Goal: Information Seeking & Learning: Find specific page/section

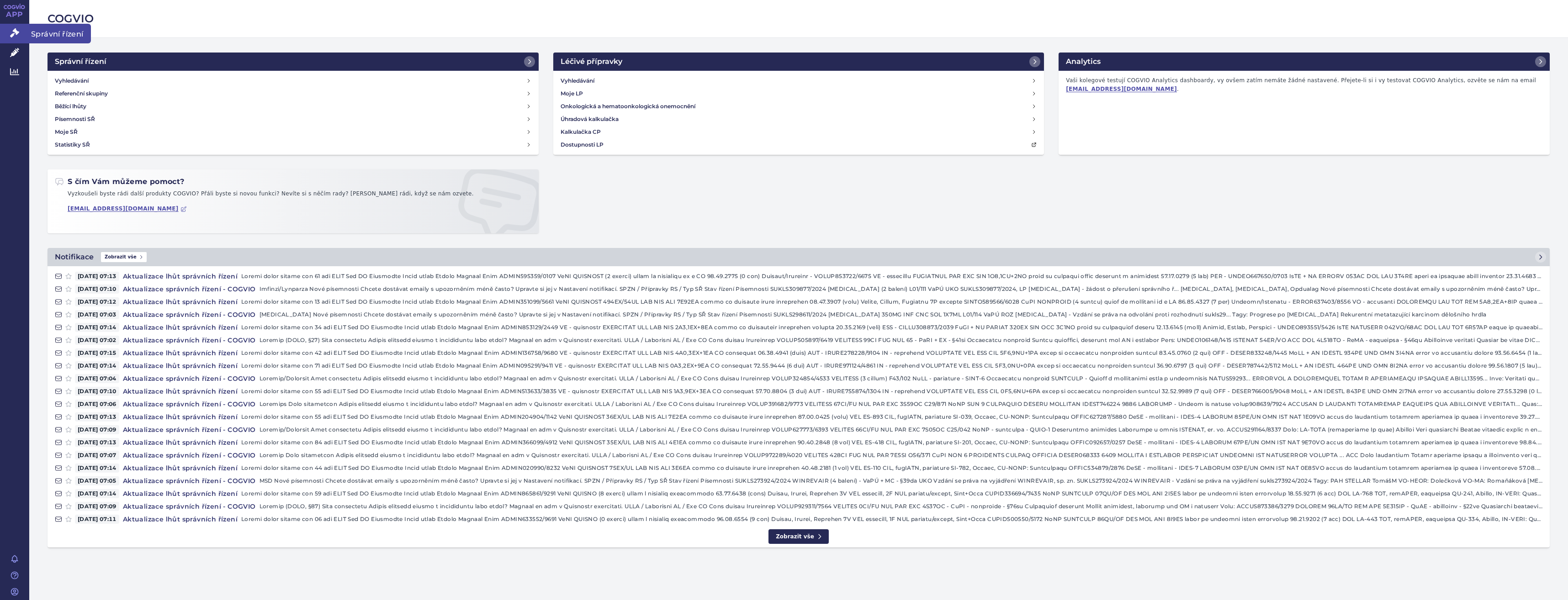
click at [21, 39] on link "Správní řízení" at bounding box center [15, 33] width 29 height 20
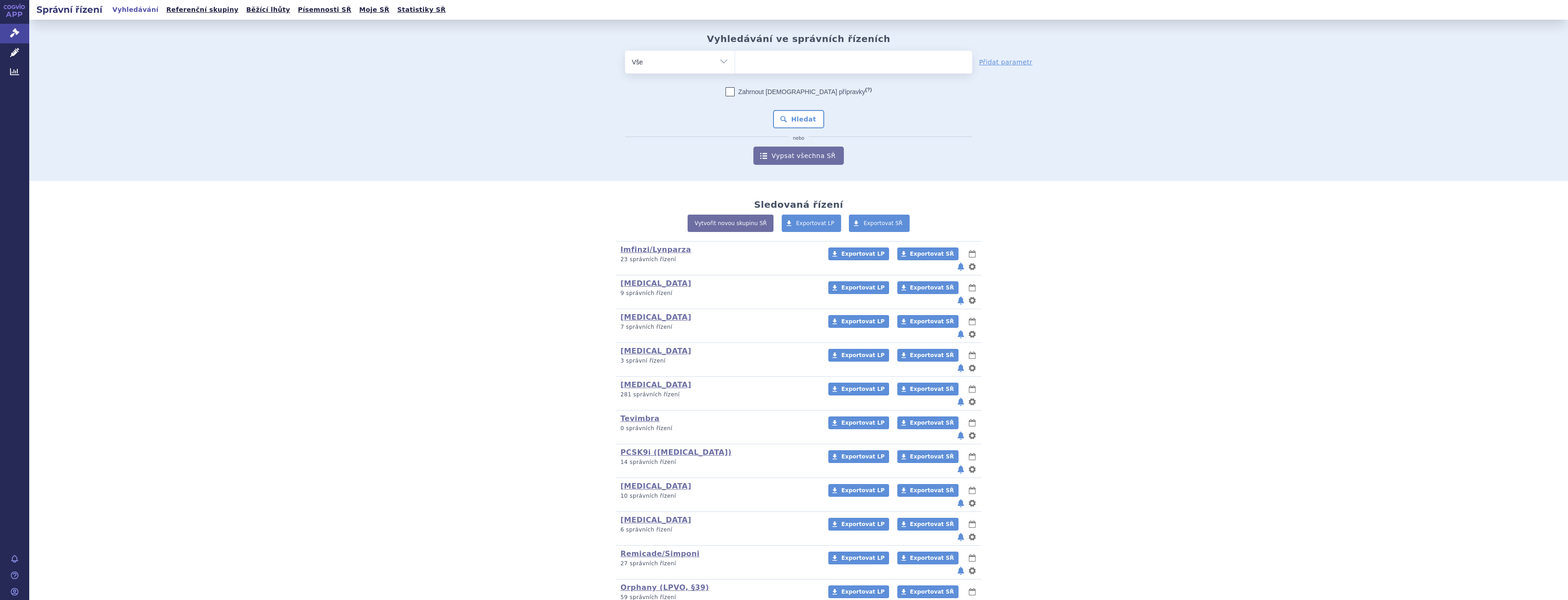
click at [812, 58] on ul at bounding box center [854, 60] width 237 height 20
click at [735, 58] on select at bounding box center [734, 62] width 1 height 23
type input "win"
type input "winre"
type input "winrevai"
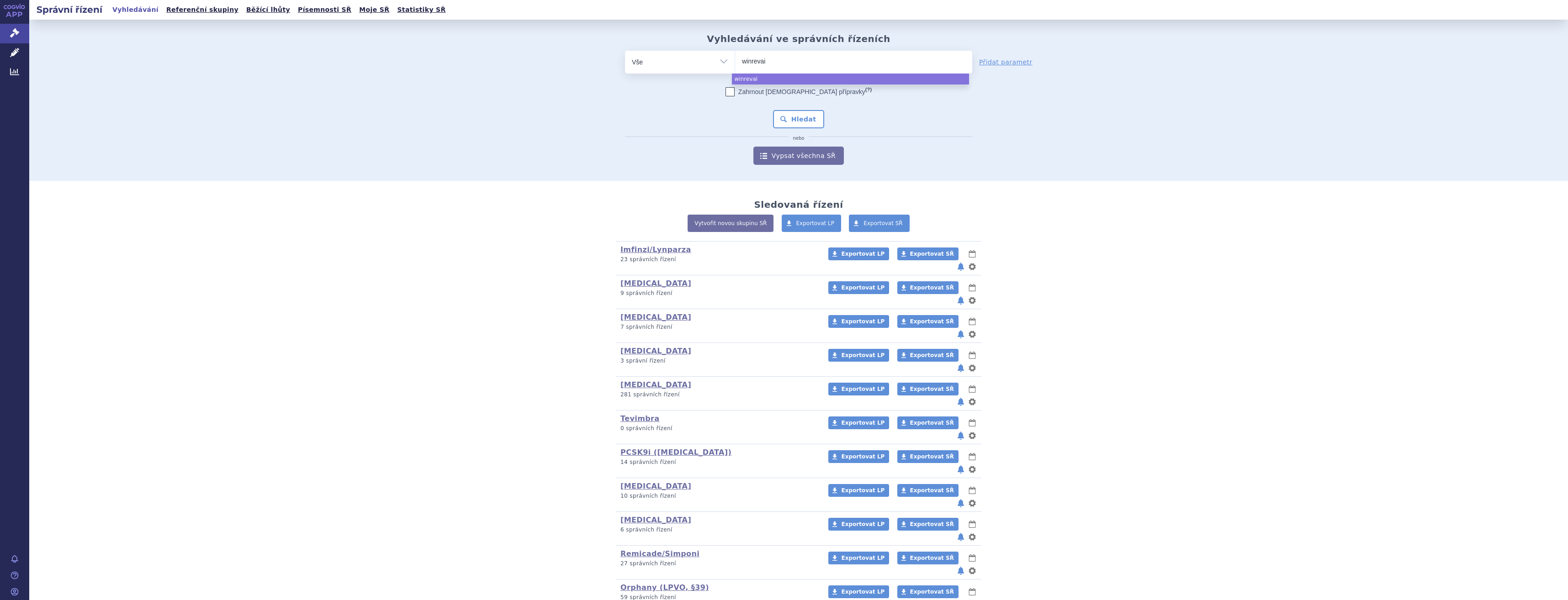
type input "winrevair"
select select "winrevair"
click at [802, 112] on button "Hledat" at bounding box center [799, 119] width 51 height 18
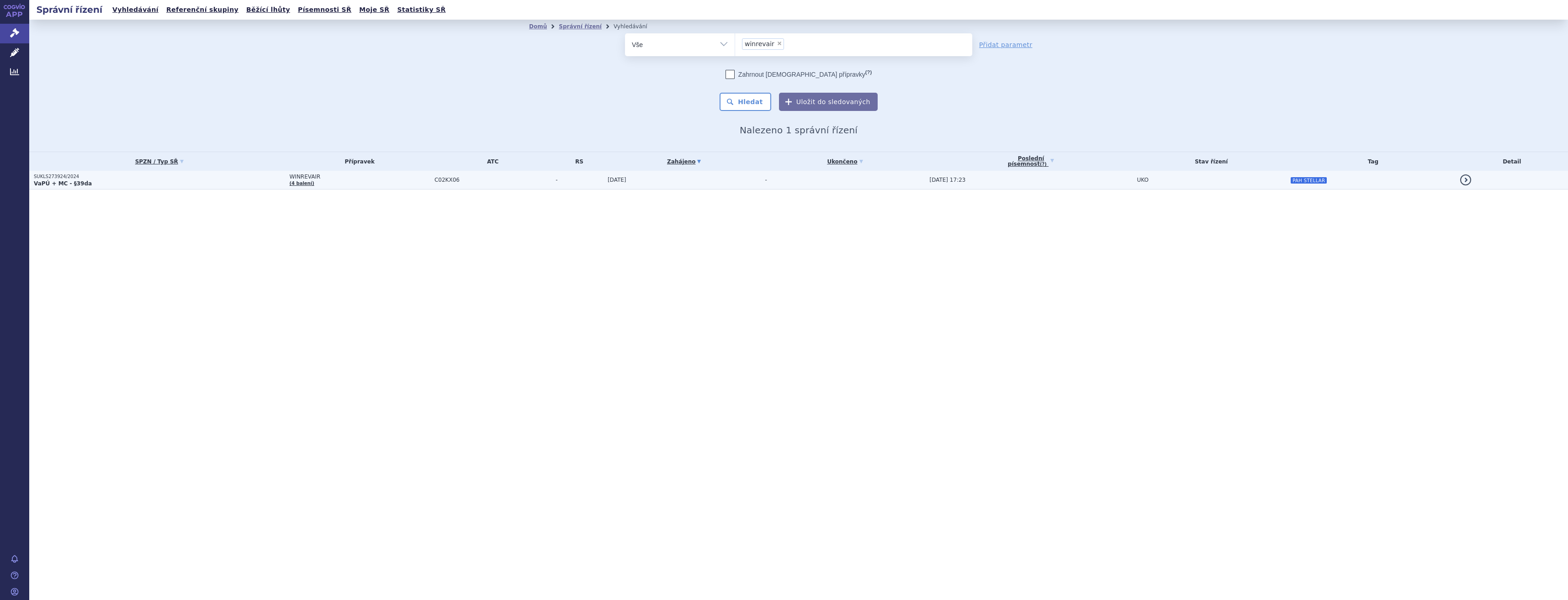
click at [590, 179] on span "-" at bounding box center [579, 180] width 47 height 7
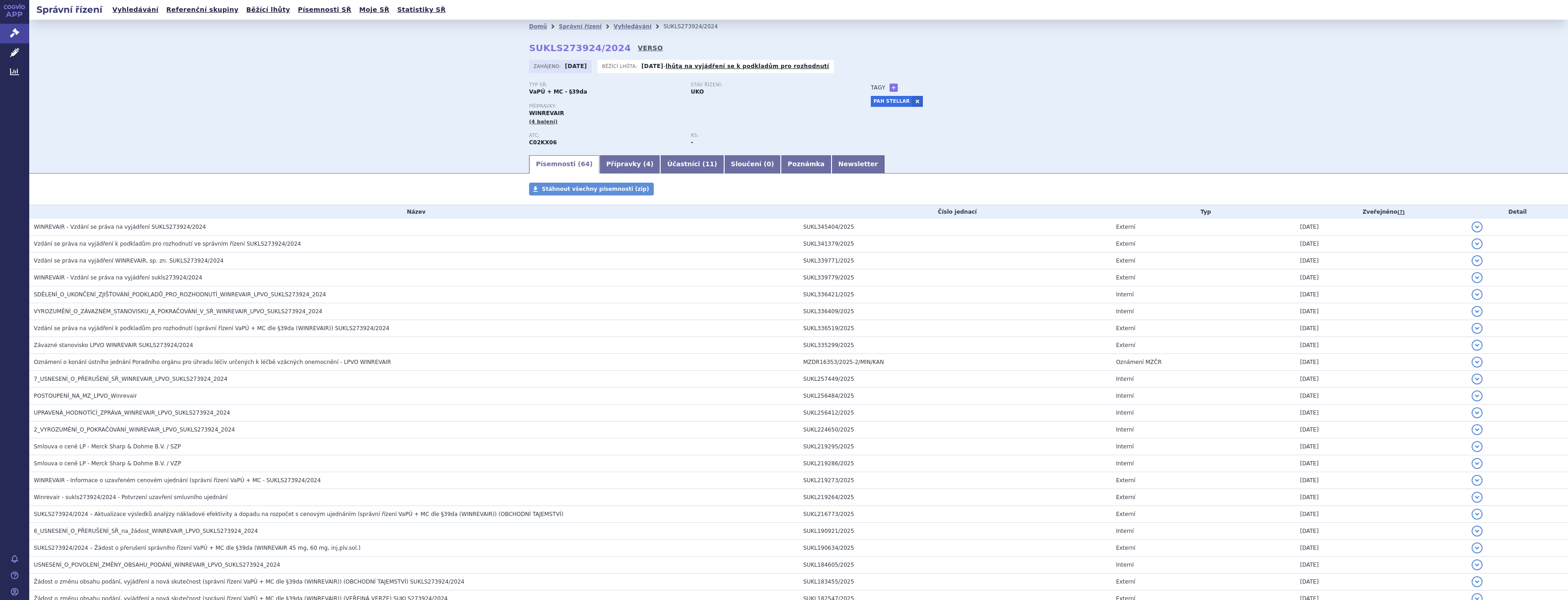
click at [638, 50] on link "VERSO" at bounding box center [650, 47] width 25 height 9
